Goal: Check status

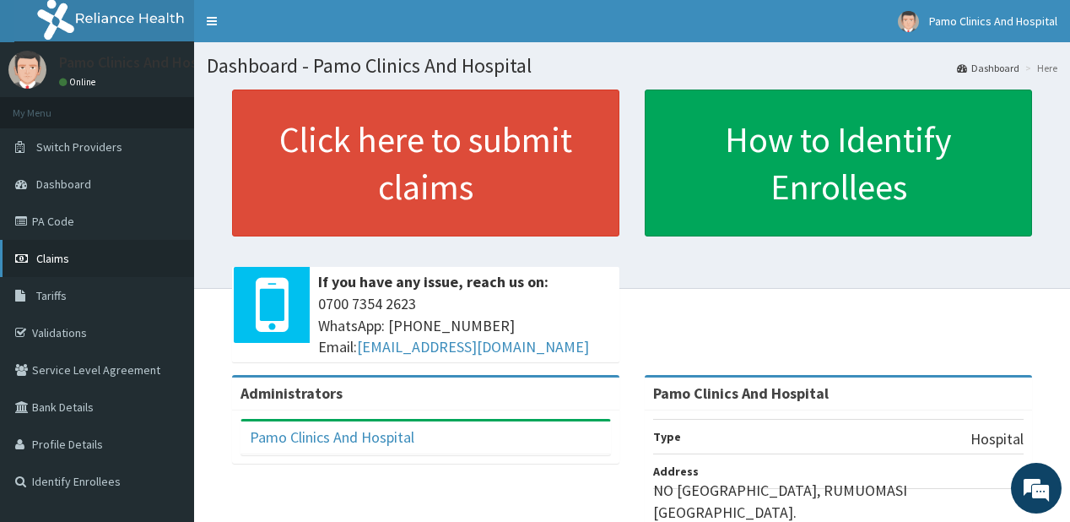
click at [59, 258] on span "Claims" at bounding box center [52, 258] width 33 height 15
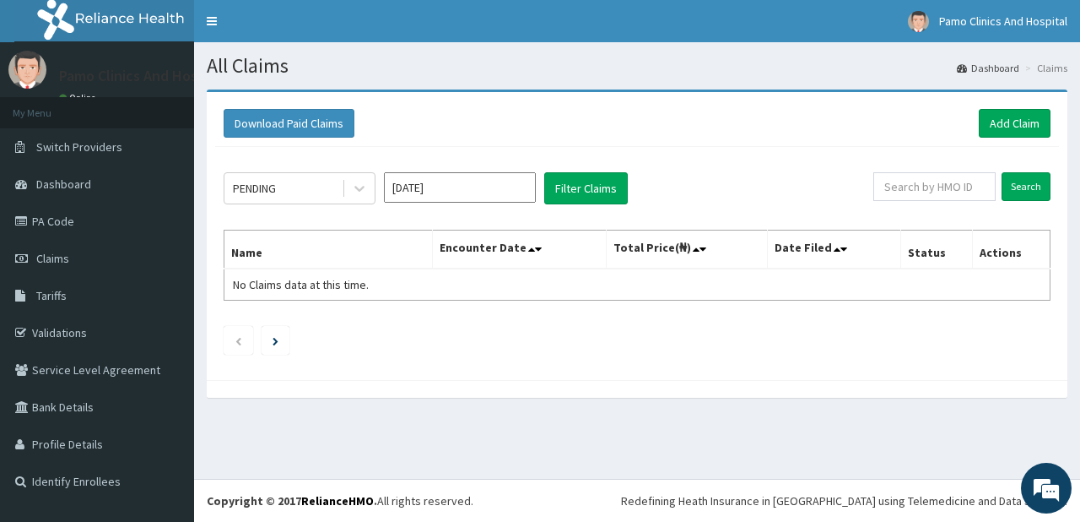
click at [496, 193] on input "Aug 2025" at bounding box center [460, 187] width 152 height 30
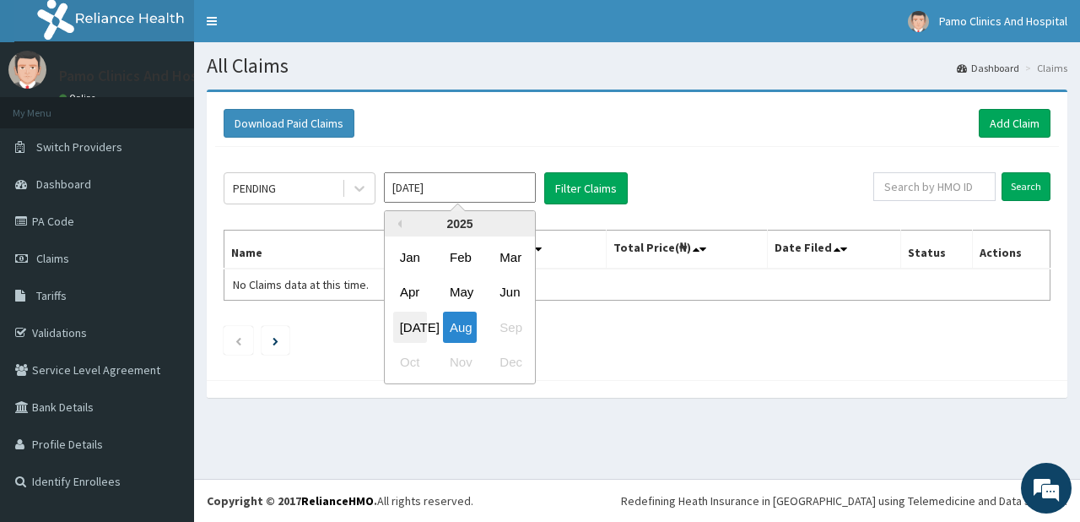
click at [406, 333] on div "Jul" at bounding box center [410, 326] width 34 height 31
type input "Jul 2025"
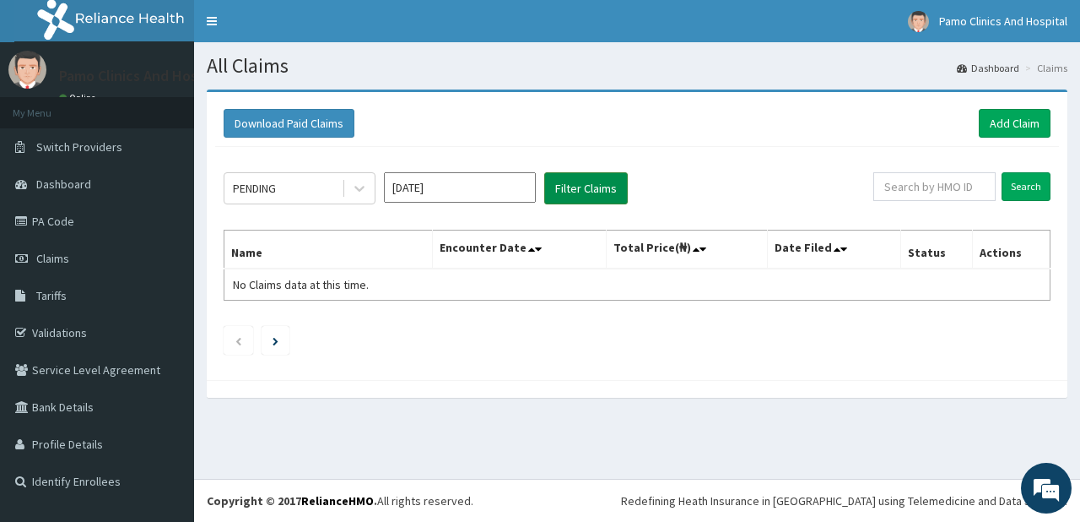
click at [581, 180] on button "Filter Claims" at bounding box center [586, 188] width 84 height 32
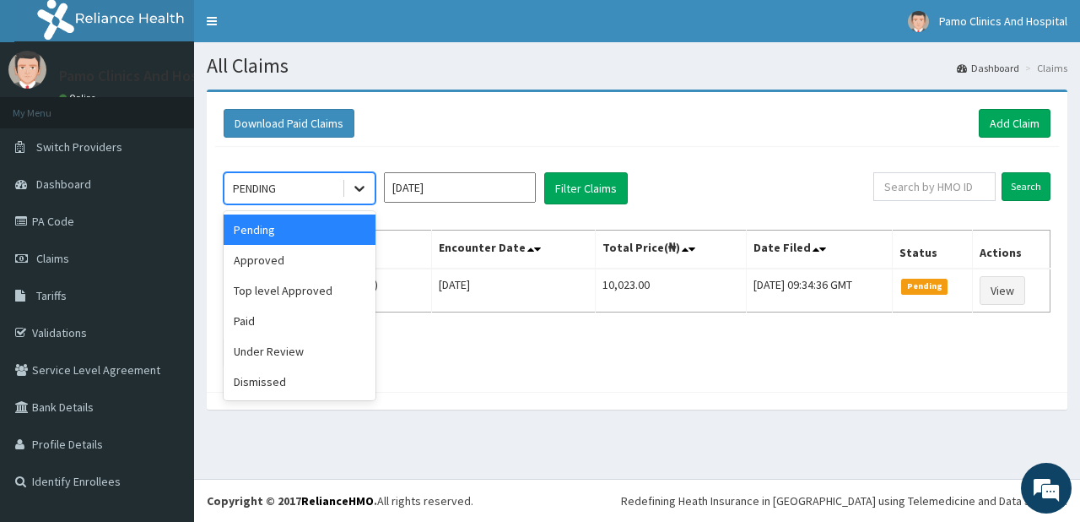
click at [357, 185] on icon at bounding box center [359, 188] width 17 height 17
click at [276, 263] on div "Approved" at bounding box center [300, 260] width 152 height 30
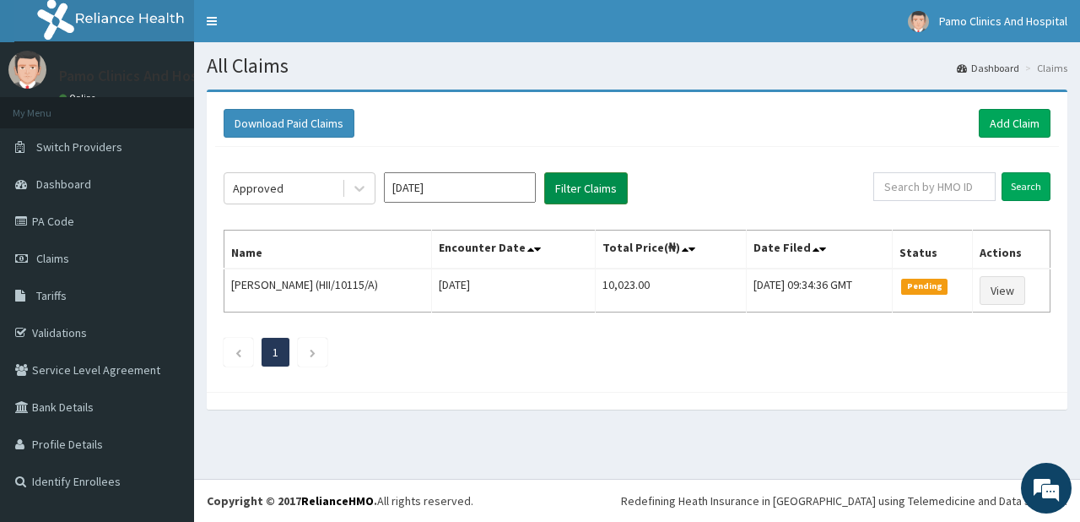
click at [584, 187] on button "Filter Claims" at bounding box center [586, 188] width 84 height 32
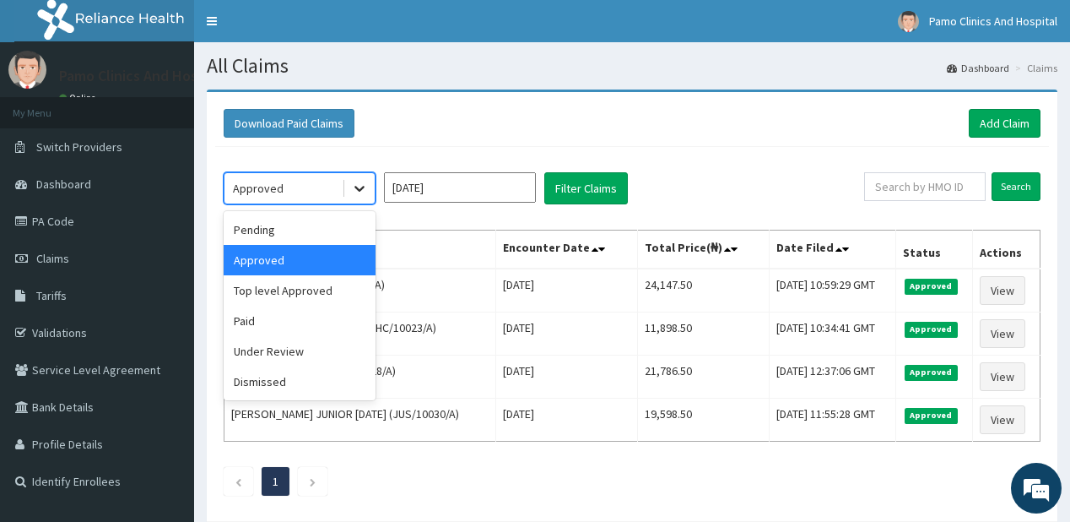
click at [355, 186] on icon at bounding box center [359, 188] width 17 height 17
drag, startPoint x: 255, startPoint y: 288, endPoint x: 290, endPoint y: 257, distance: 46.6
click at [255, 287] on div "Top level Approved" at bounding box center [300, 290] width 152 height 30
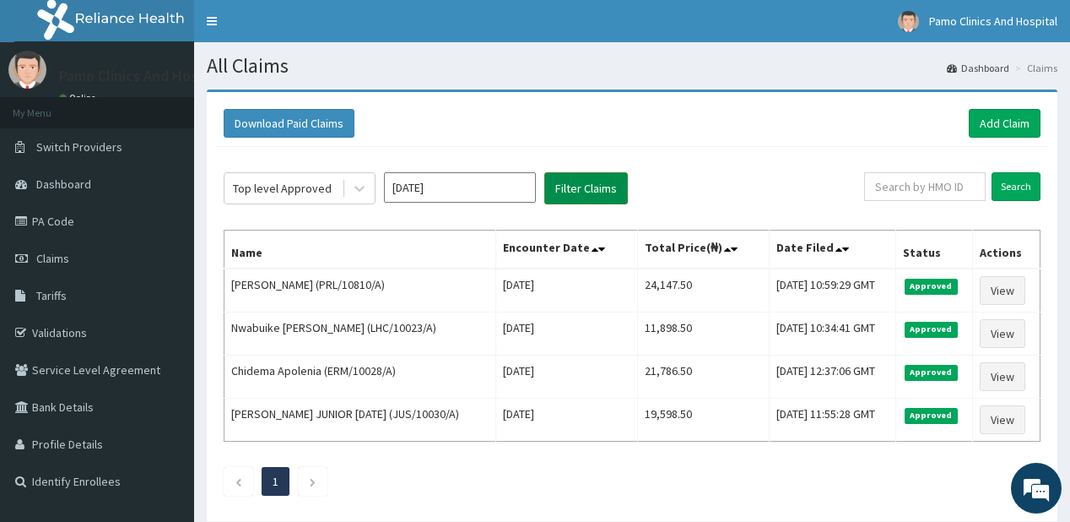
click at [574, 182] on button "Filter Claims" at bounding box center [586, 188] width 84 height 32
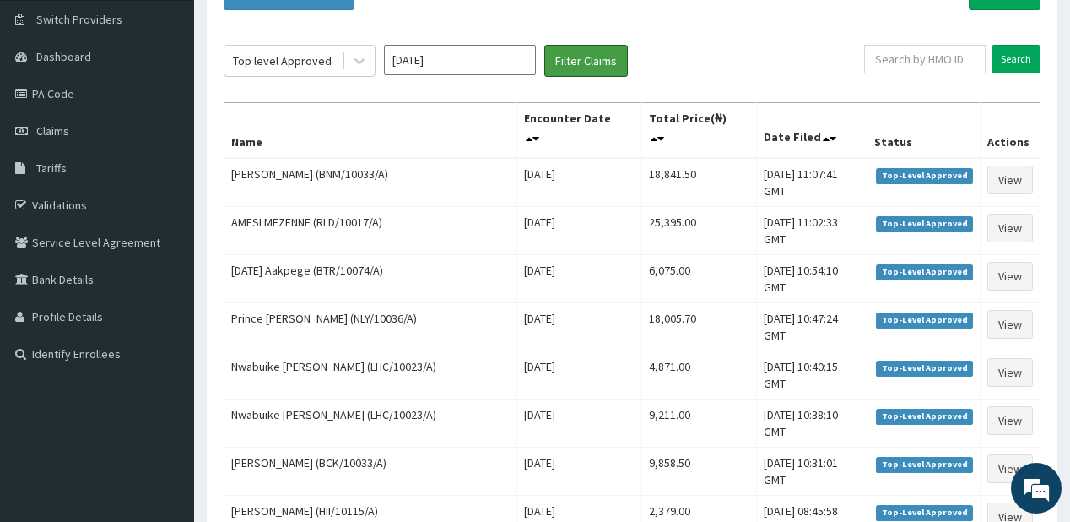
scroll to position [108, 0]
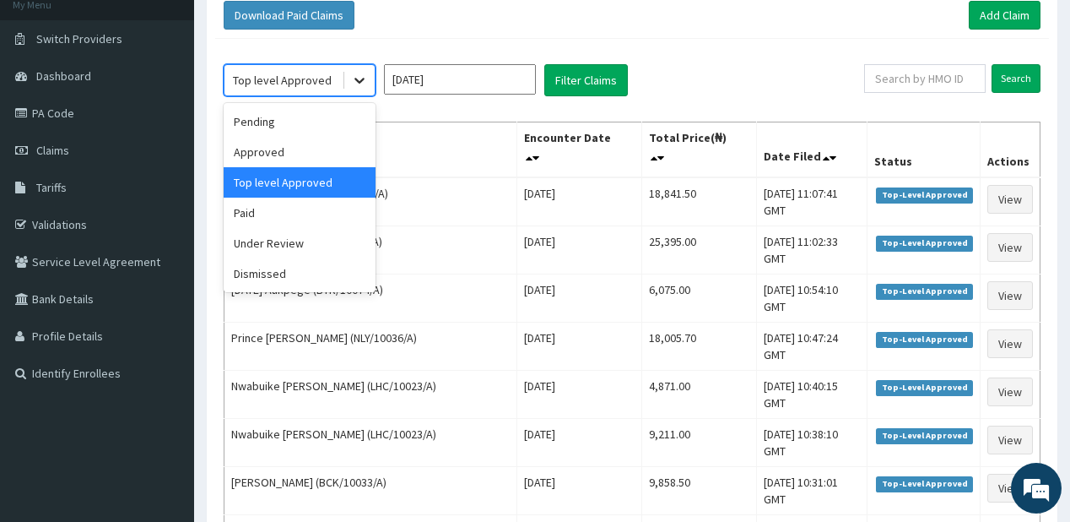
click at [360, 79] on icon at bounding box center [359, 80] width 17 height 17
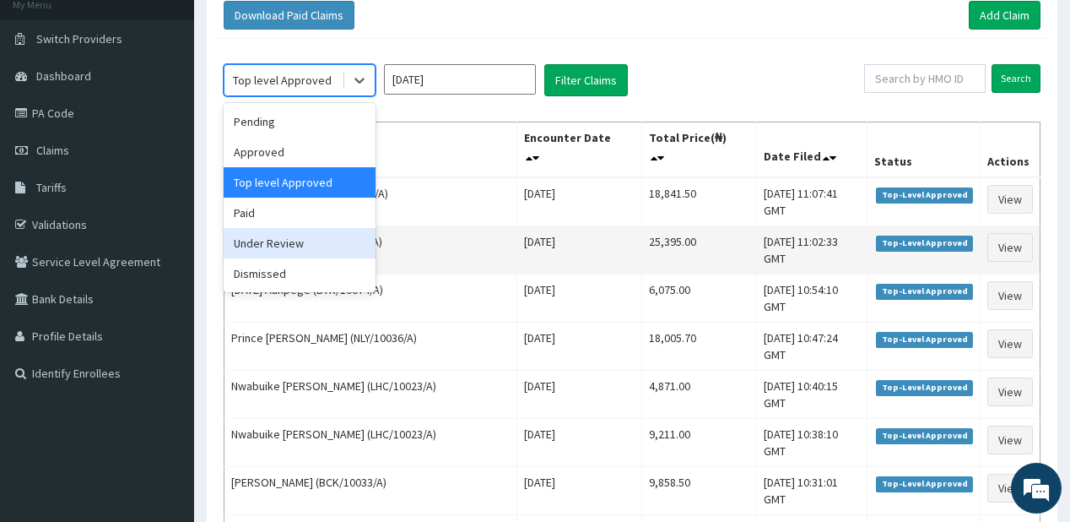
click at [250, 248] on div "Under Review" at bounding box center [300, 243] width 152 height 30
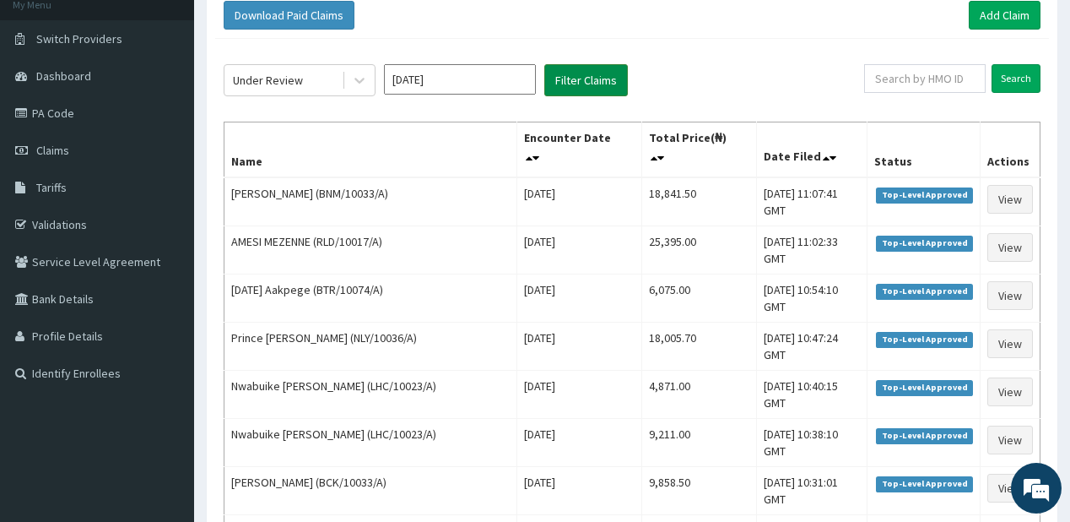
click at [557, 78] on button "Filter Claims" at bounding box center [586, 80] width 84 height 32
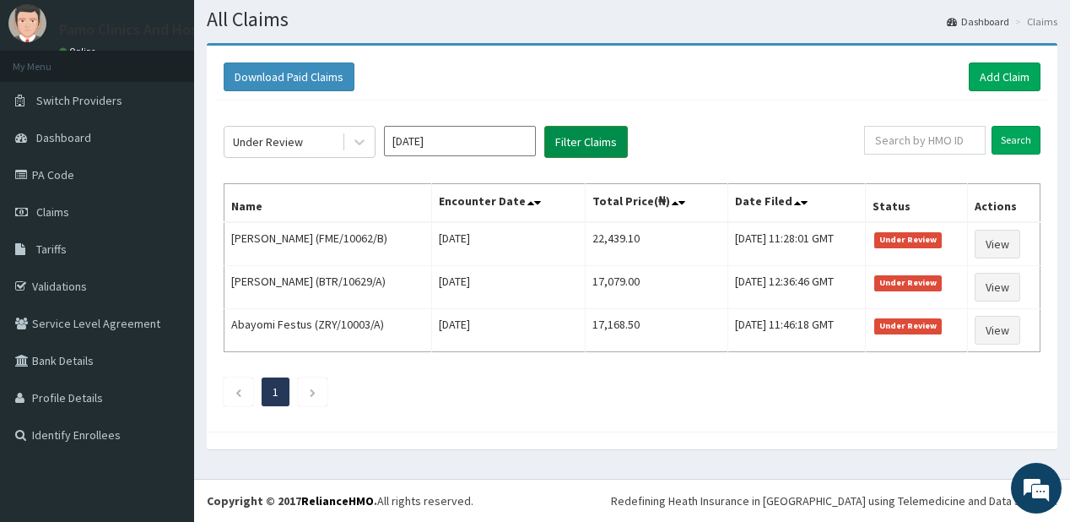
scroll to position [42, 0]
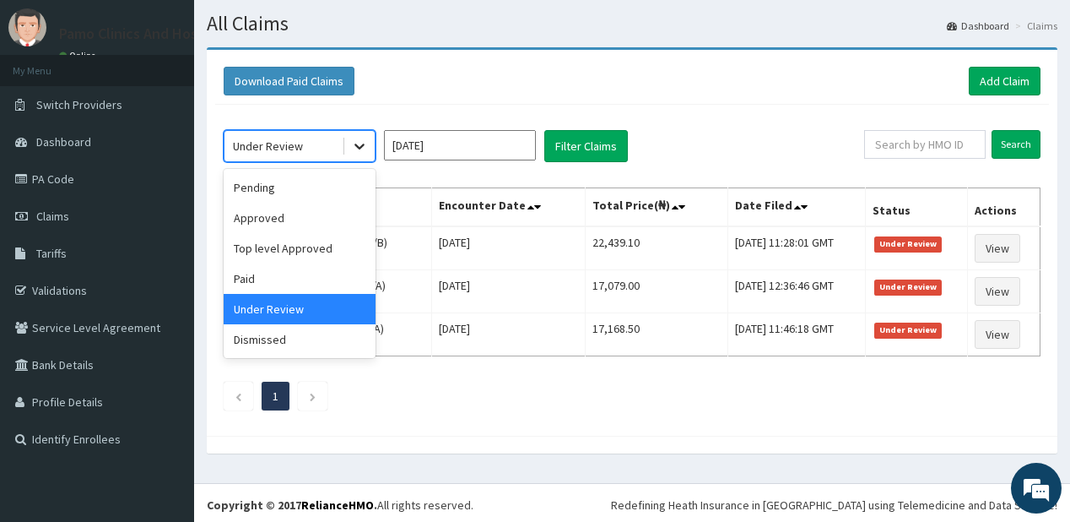
click at [356, 138] on icon at bounding box center [359, 146] width 17 height 17
click at [271, 341] on div "Dismissed" at bounding box center [300, 339] width 152 height 30
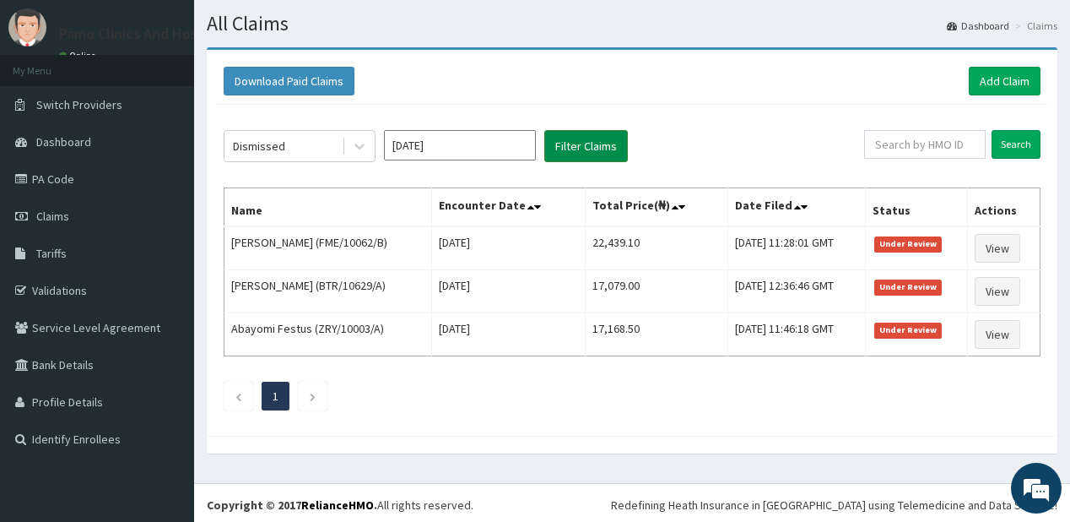
click at [566, 132] on button "Filter Claims" at bounding box center [586, 146] width 84 height 32
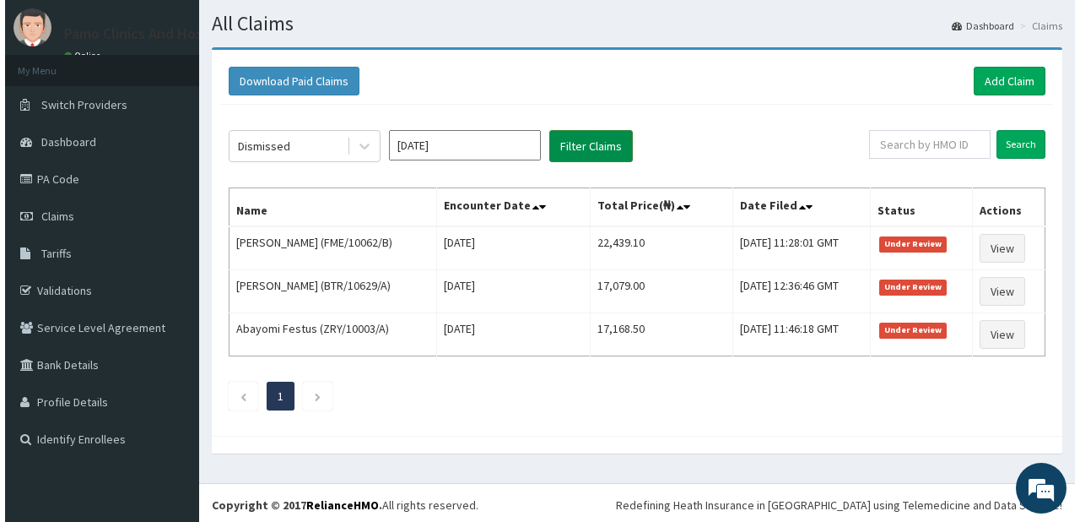
scroll to position [0, 0]
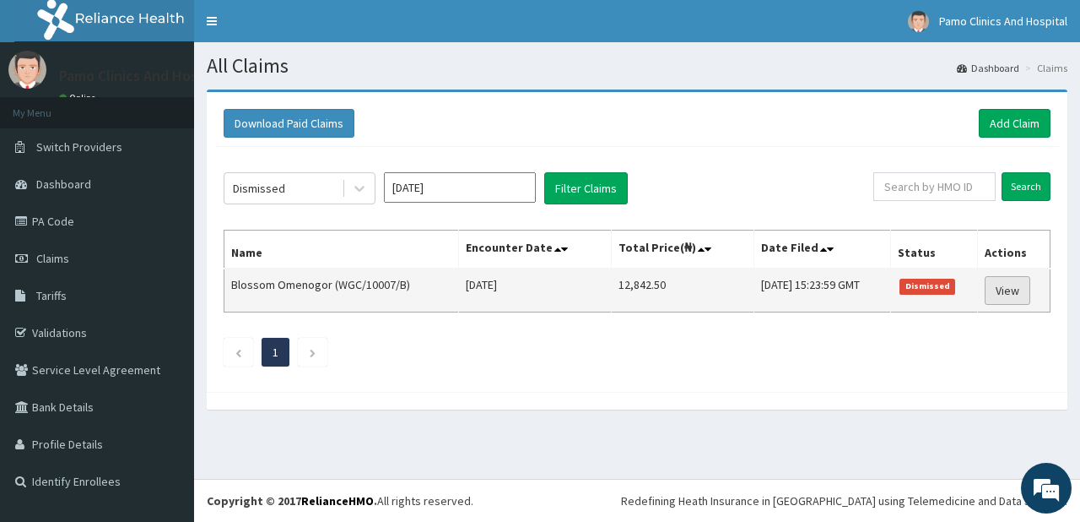
click at [1009, 284] on link "View" at bounding box center [1008, 290] width 46 height 29
